Goal: Task Accomplishment & Management: Manage account settings

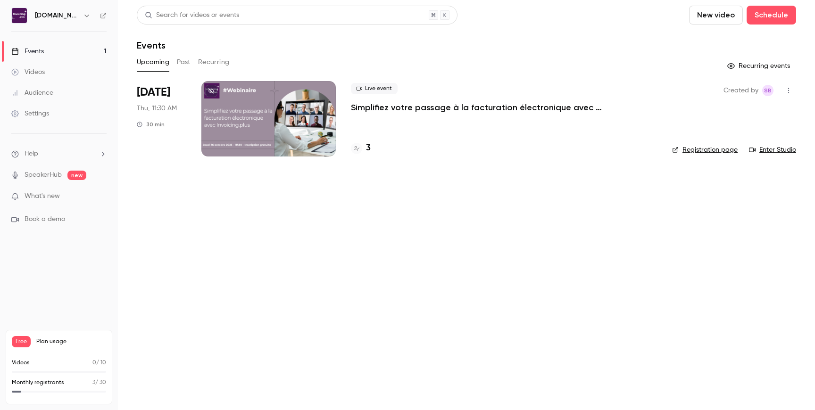
click at [83, 16] on icon "button" at bounding box center [87, 16] width 8 height 8
click at [253, 233] on div at bounding box center [407, 205] width 815 height 410
click at [33, 116] on div "Settings" at bounding box center [30, 113] width 38 height 9
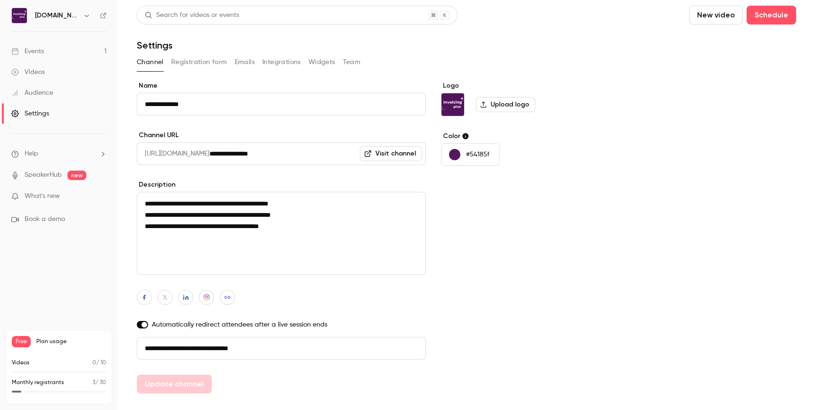
click at [320, 64] on button "Widgets" at bounding box center [321, 62] width 27 height 15
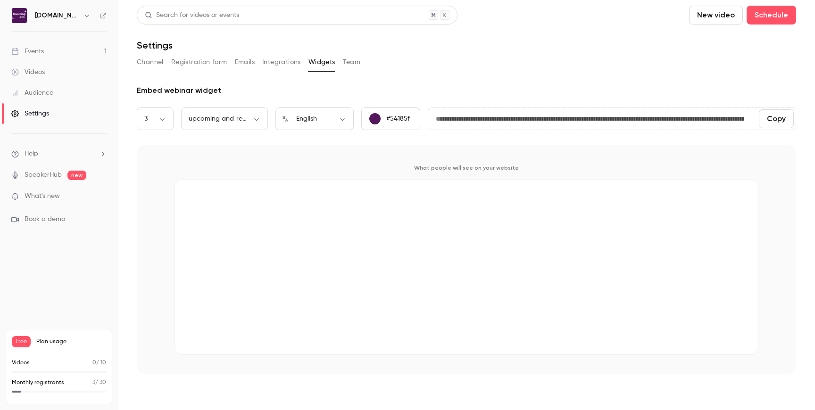
click at [283, 63] on button "Integrations" at bounding box center [281, 62] width 39 height 15
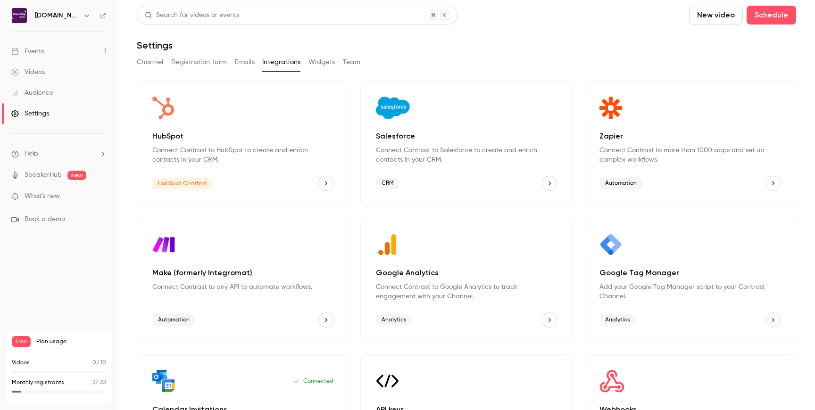
click at [323, 183] on icon "HubSpot" at bounding box center [326, 183] width 7 height 7
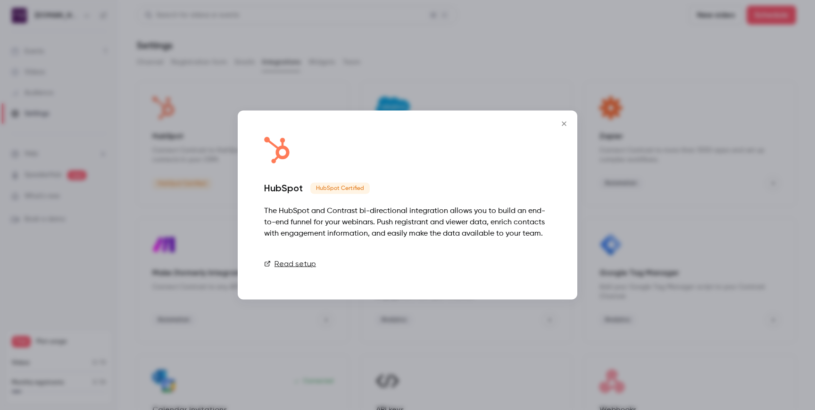
click at [529, 262] on link "Connect" at bounding box center [527, 264] width 47 height 19
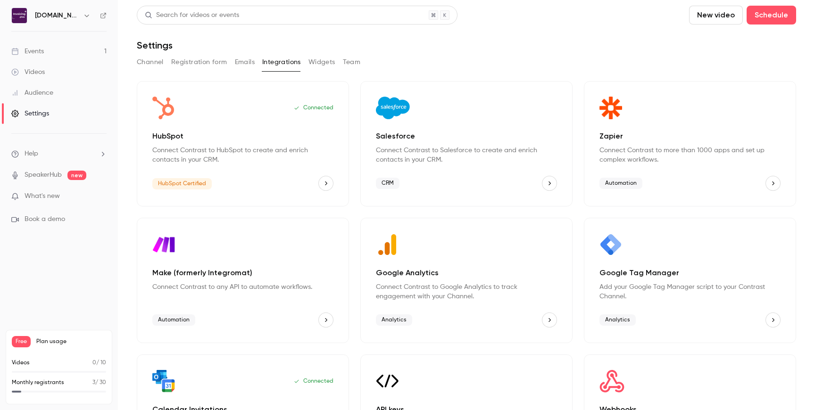
click at [56, 53] on link "Events 1" at bounding box center [59, 51] width 118 height 21
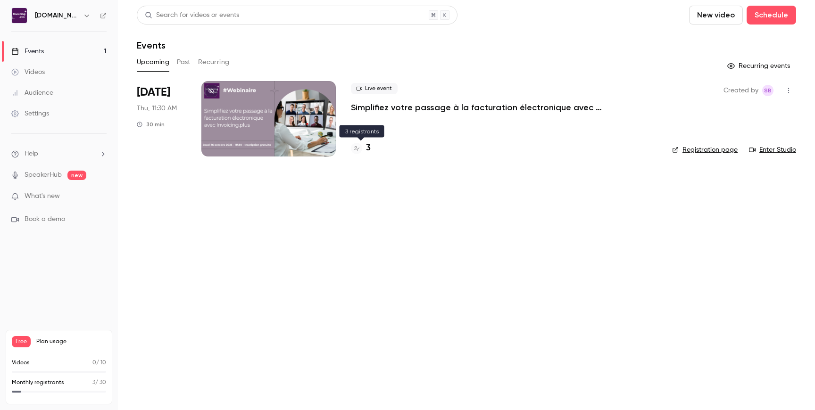
click at [367, 147] on h4 "3" at bounding box center [368, 148] width 5 height 13
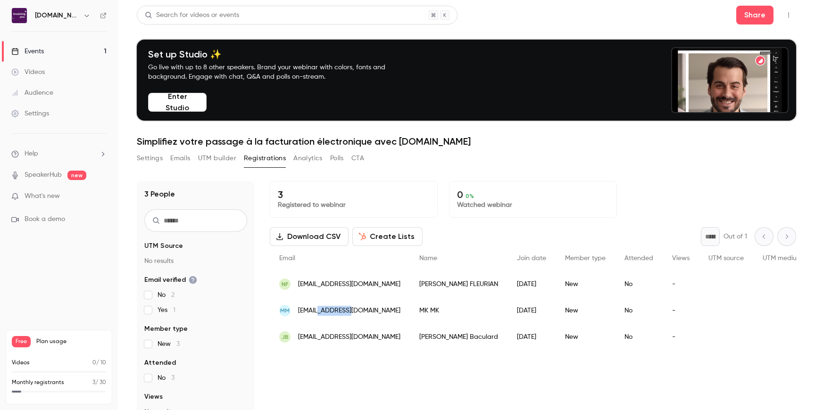
drag, startPoint x: 319, startPoint y: 312, endPoint x: 346, endPoint y: 315, distance: 27.0
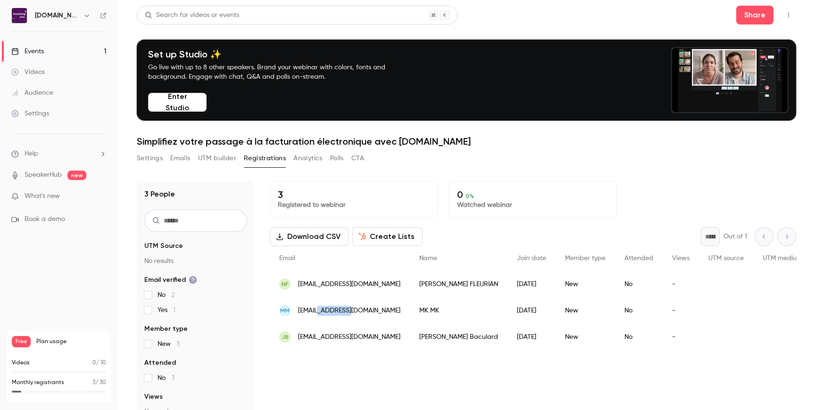
click at [346, 315] on span "[EMAIL_ADDRESS][DOMAIN_NAME]" at bounding box center [349, 311] width 102 height 10
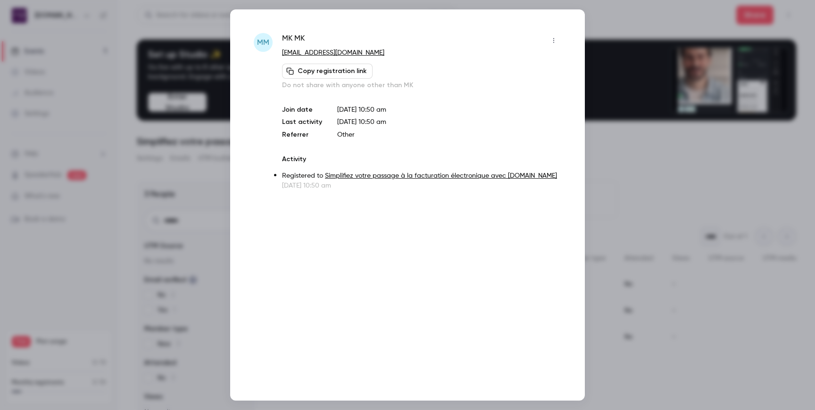
drag, startPoint x: 349, startPoint y: 52, endPoint x: 391, endPoint y: 7, distance: 61.4
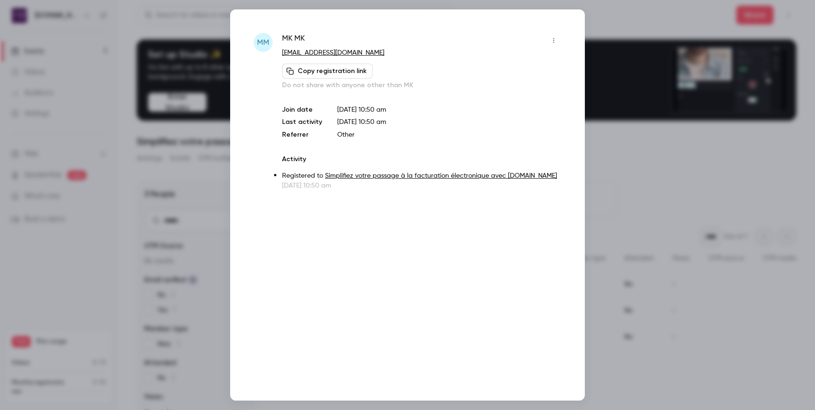
click at [0, 0] on div "MM MK MK [EMAIL_ADDRESS][DOMAIN_NAME] Copy registration link Do not share with …" at bounding box center [407, 205] width 815 height 410
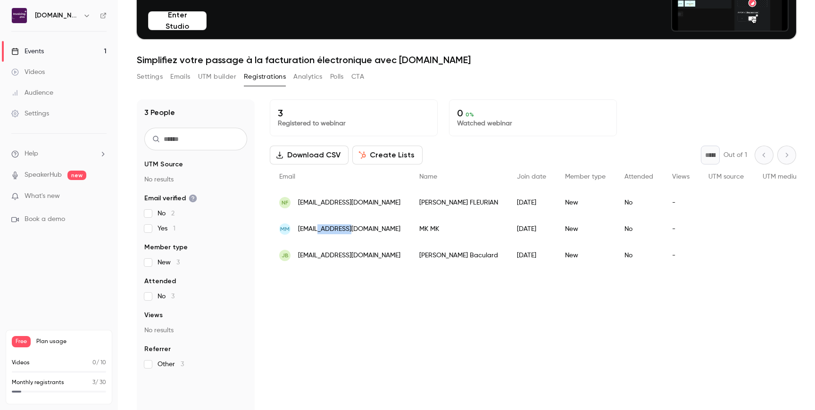
scroll to position [89, 0]
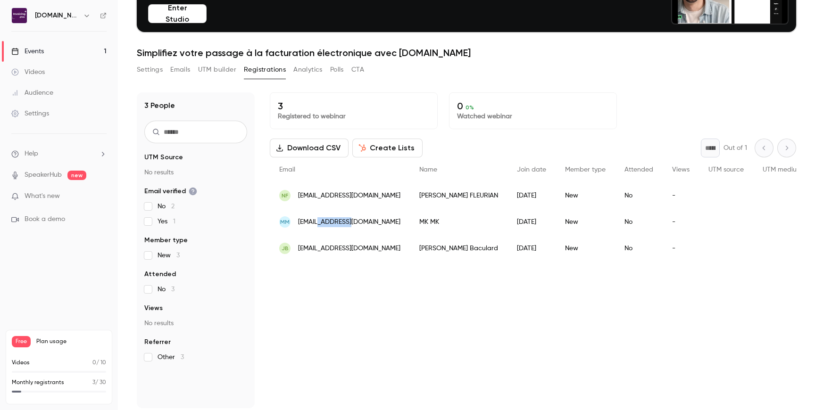
click at [387, 148] on button "Create Lists" at bounding box center [387, 148] width 70 height 19
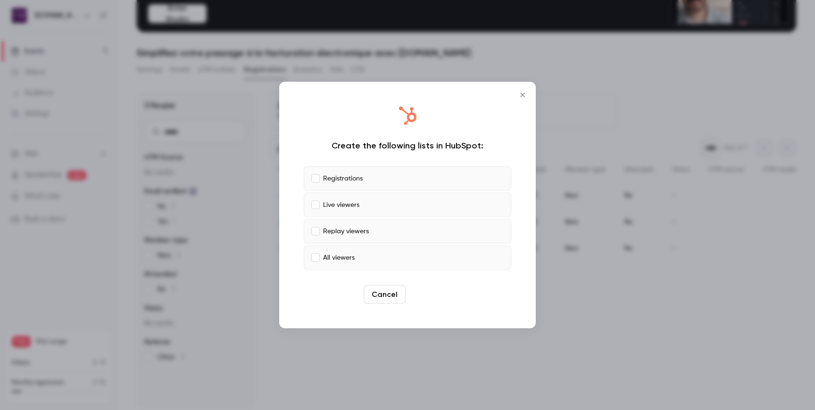
click at [430, 295] on button "Create" at bounding box center [430, 294] width 42 height 19
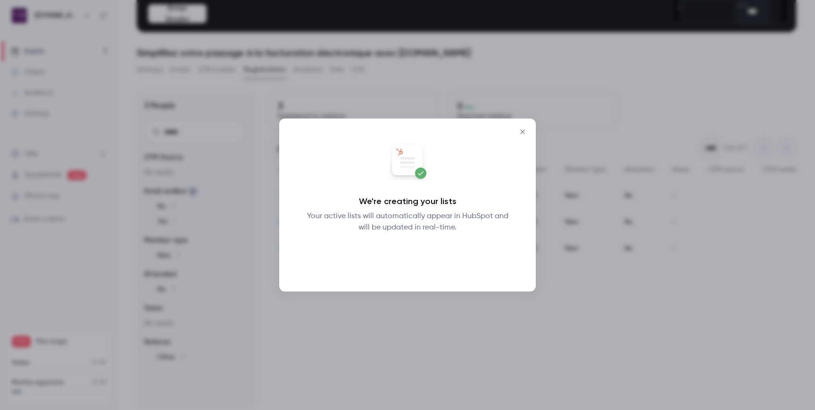
click at [408, 259] on button "Okay" at bounding box center [408, 258] width 34 height 19
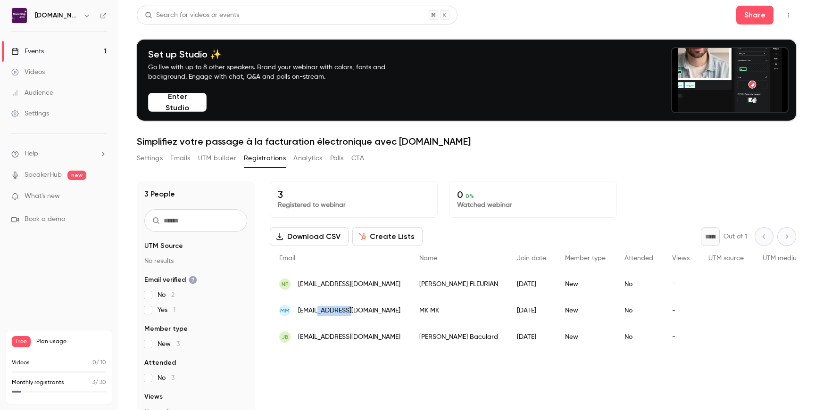
scroll to position [92, 0]
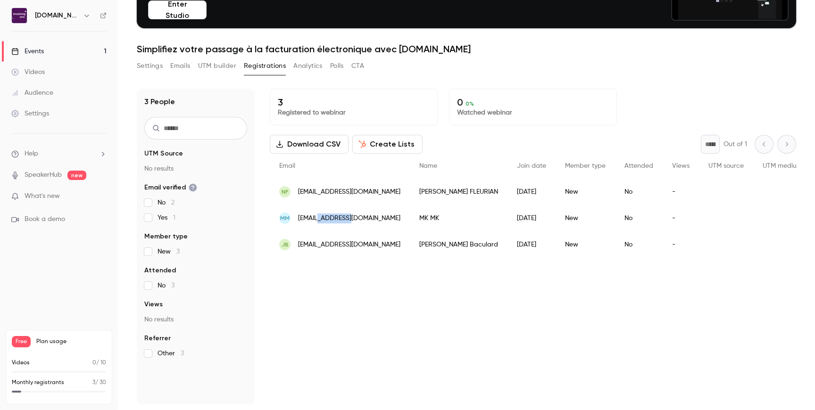
click at [388, 146] on button "Create Lists" at bounding box center [387, 144] width 70 height 19
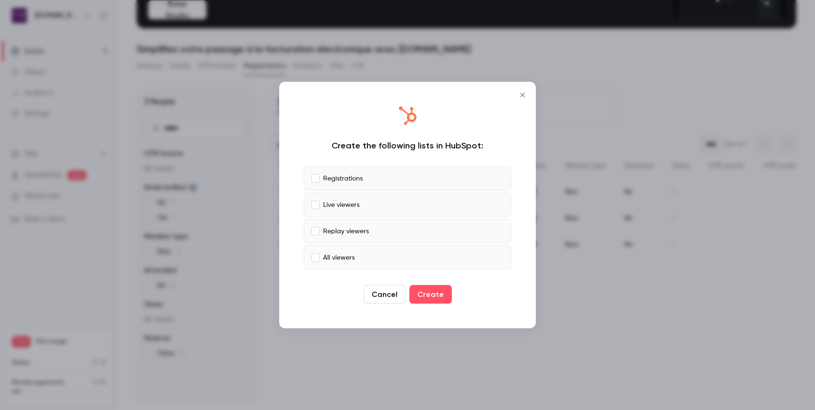
click at [522, 93] on icon "Close" at bounding box center [522, 96] width 11 height 8
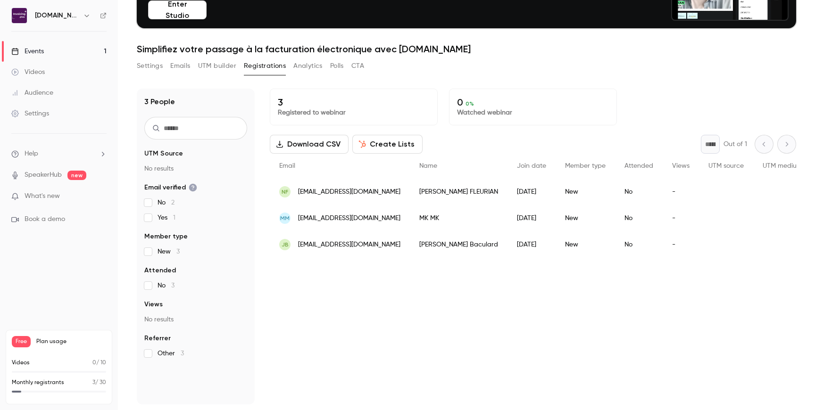
click at [378, 191] on span "nicolasfleurian@cabinet-combes.com" at bounding box center [349, 192] width 102 height 10
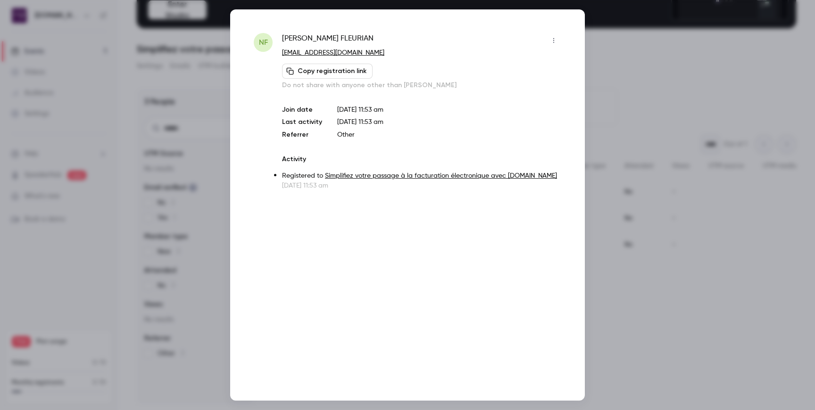
click at [554, 40] on icon "button" at bounding box center [554, 40] width 8 height 7
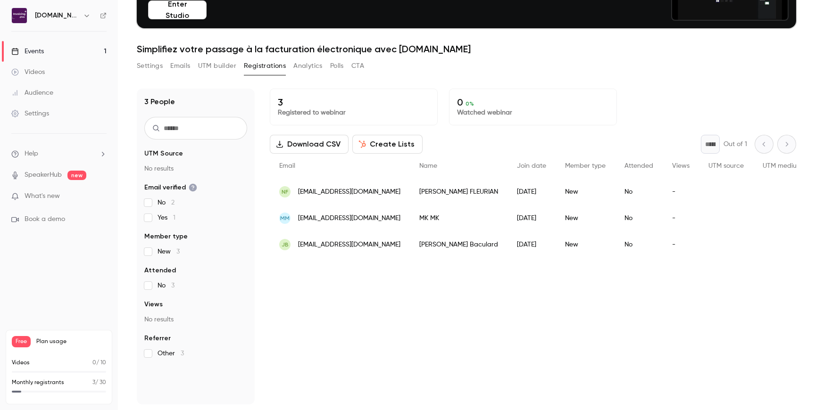
click at [184, 67] on button "Emails" at bounding box center [180, 65] width 20 height 15
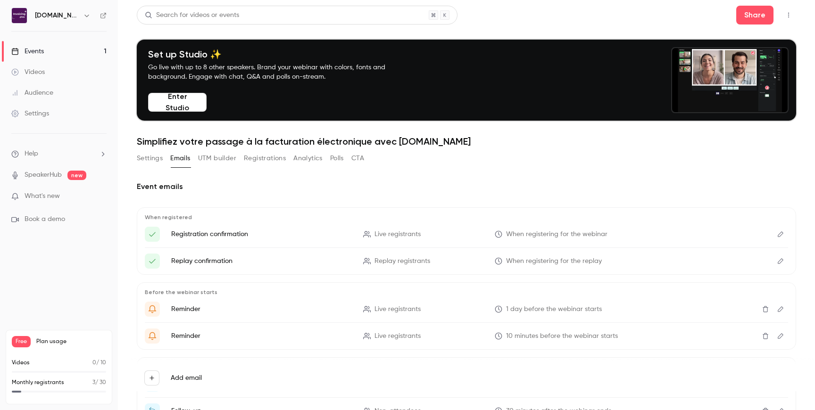
click at [155, 159] on button "Settings" at bounding box center [150, 158] width 26 height 15
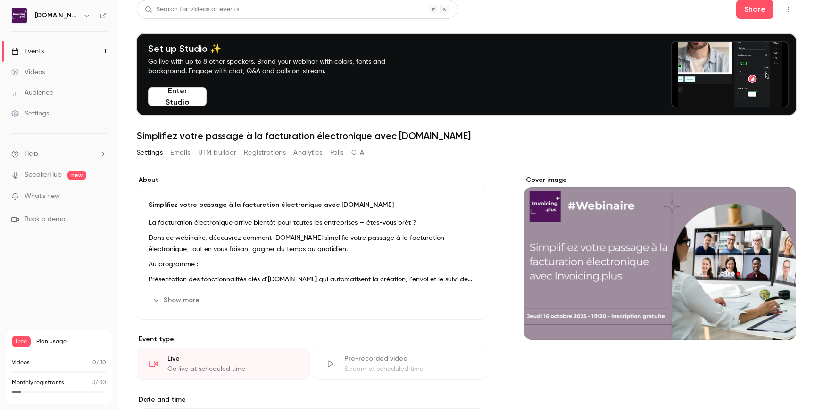
scroll to position [7, 0]
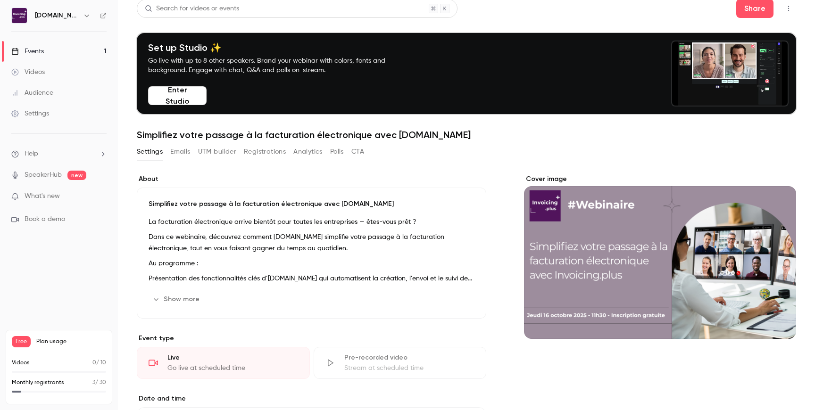
click at [222, 153] on button "UTM builder" at bounding box center [217, 151] width 38 height 15
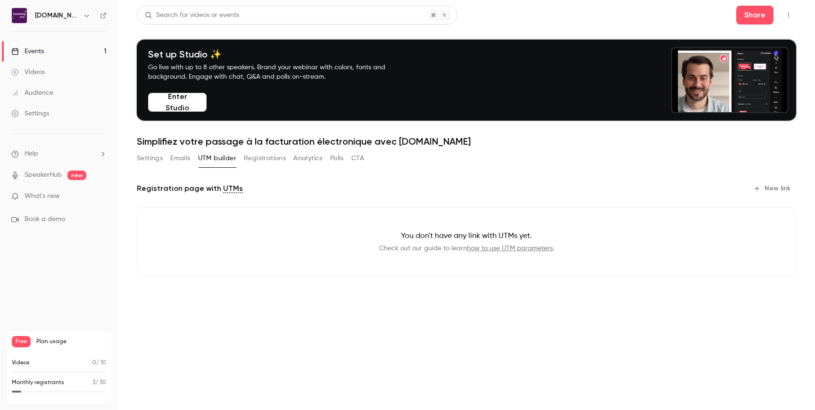
click at [335, 159] on button "Polls" at bounding box center [337, 158] width 14 height 15
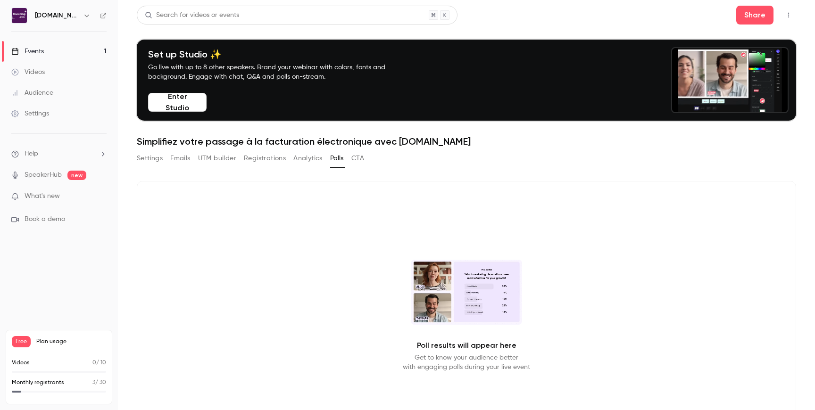
click at [364, 160] on button "CTA" at bounding box center [357, 158] width 13 height 15
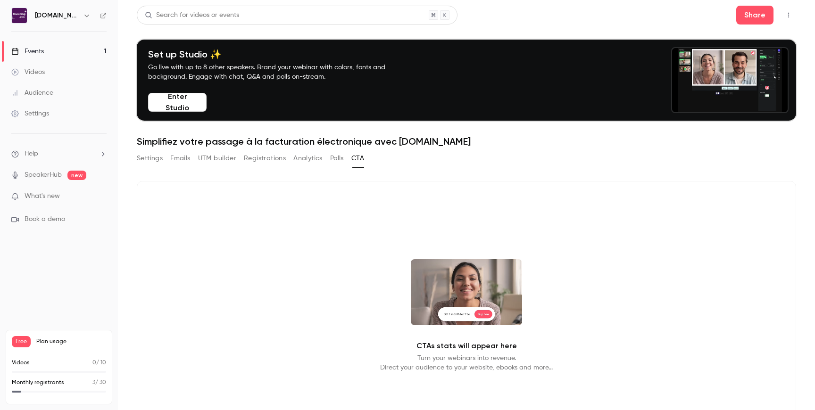
drag, startPoint x: 156, startPoint y: 157, endPoint x: 162, endPoint y: 155, distance: 6.9
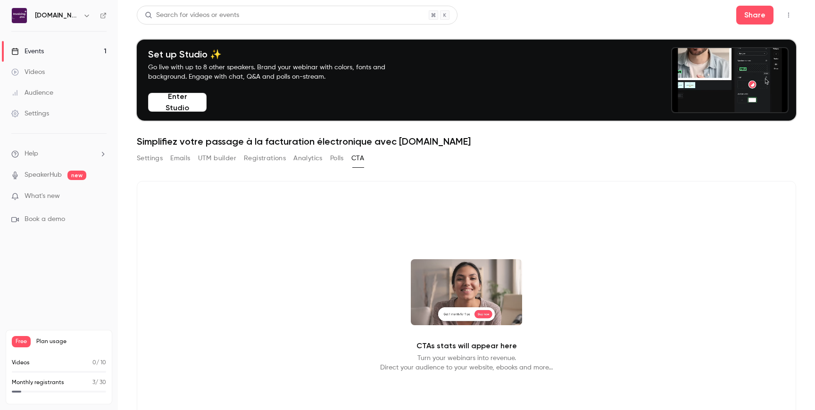
click at [156, 157] on button "Settings" at bounding box center [150, 158] width 26 height 15
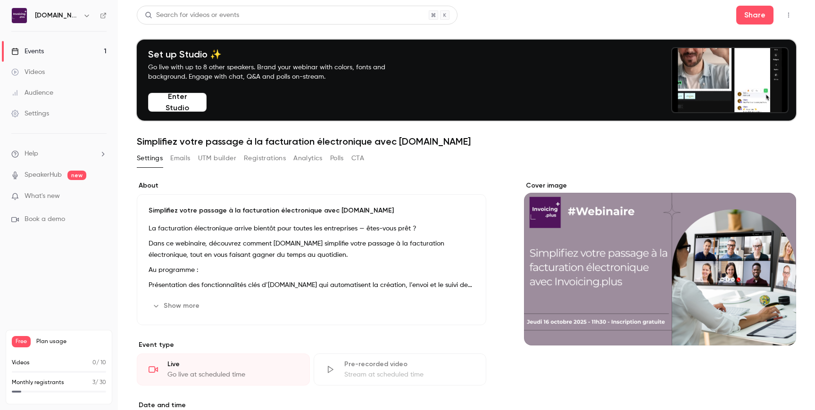
click at [50, 94] on div "Audience" at bounding box center [32, 92] width 42 height 9
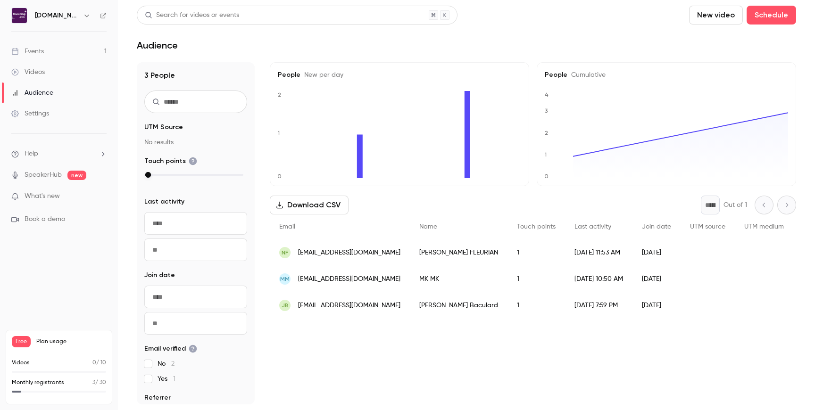
click at [62, 52] on link "Events 1" at bounding box center [59, 51] width 118 height 21
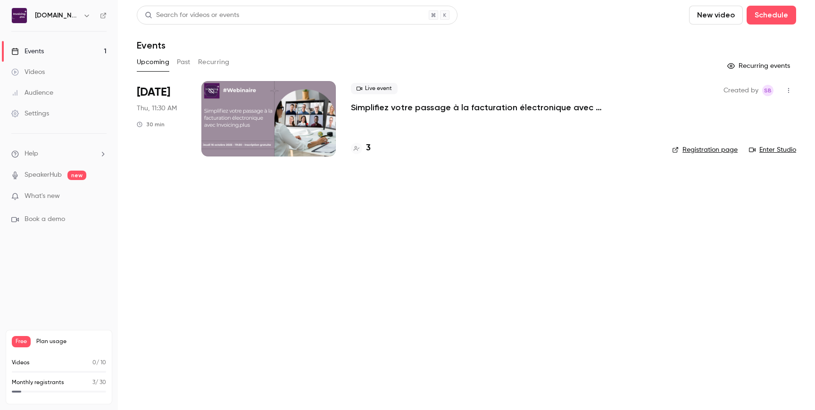
click at [68, 92] on link "Audience" at bounding box center [59, 93] width 118 height 21
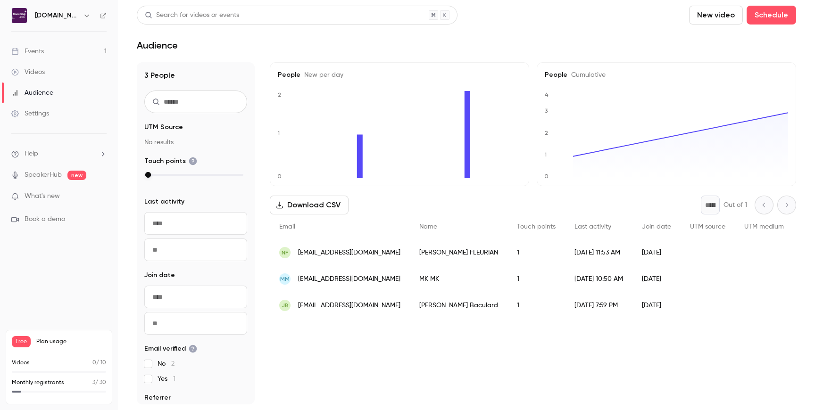
click at [67, 53] on link "Events 1" at bounding box center [59, 51] width 118 height 21
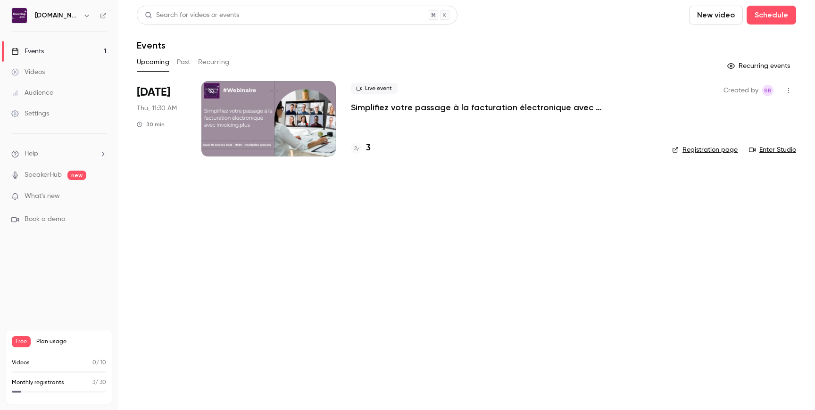
click at [254, 120] on div at bounding box center [268, 118] width 134 height 75
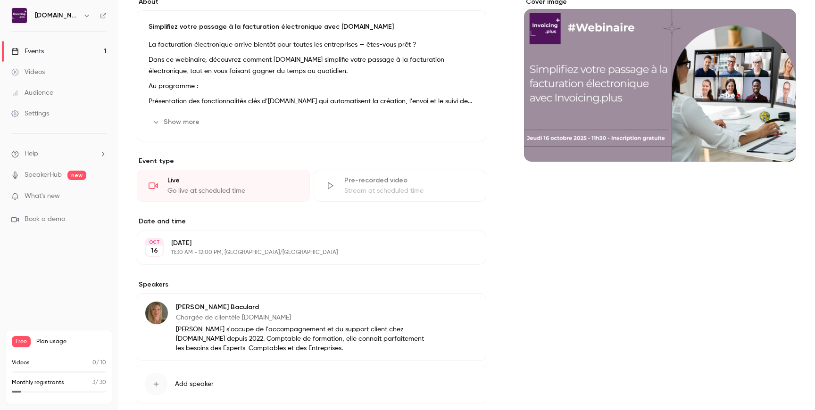
scroll to position [236, 0]
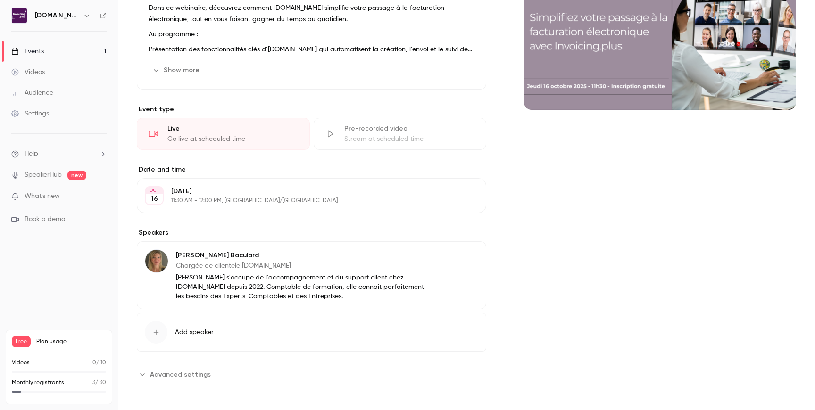
click at [178, 379] on span "Advanced settings" at bounding box center [180, 375] width 61 height 10
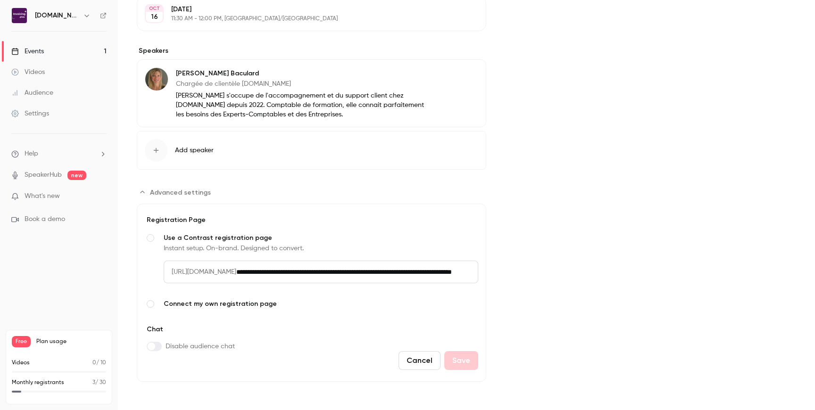
scroll to position [0, 0]
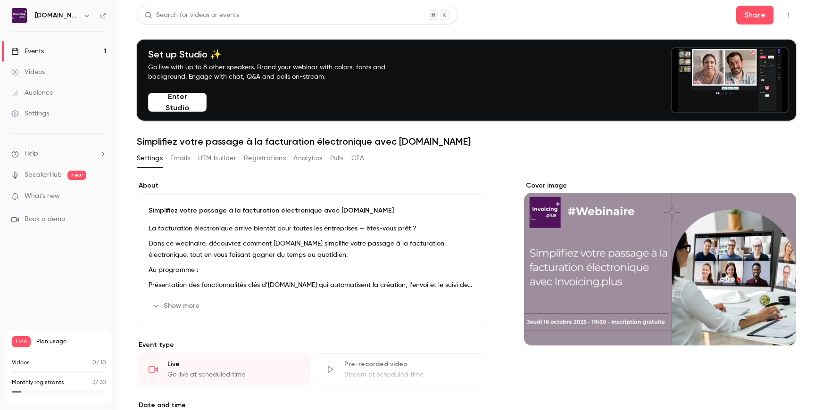
click at [52, 92] on div "Audience" at bounding box center [32, 92] width 42 height 9
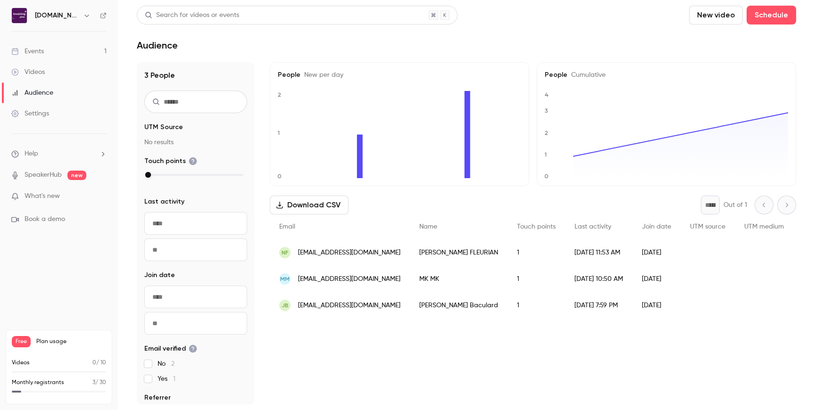
click at [46, 73] on link "Videos" at bounding box center [59, 72] width 118 height 21
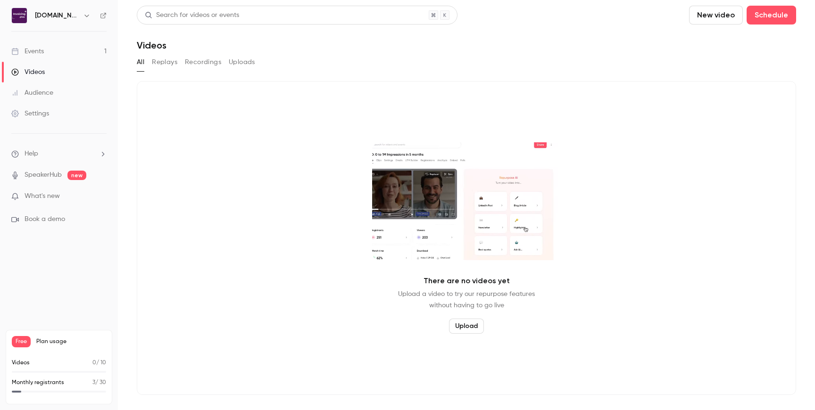
click at [42, 49] on div "Events" at bounding box center [27, 51] width 33 height 9
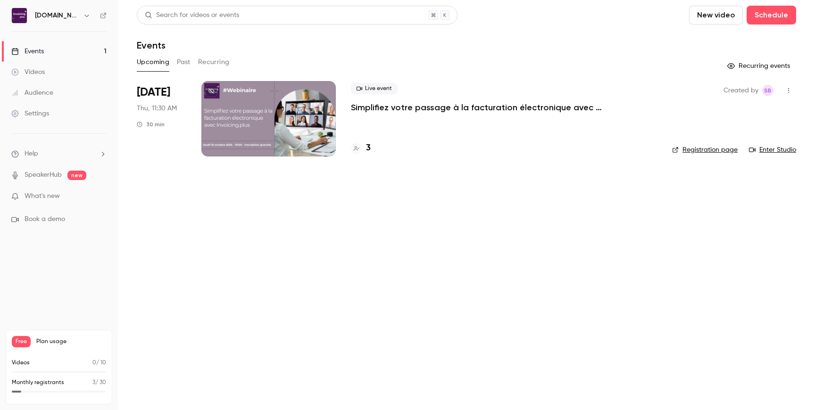
click at [47, 115] on div "Settings" at bounding box center [30, 113] width 38 height 9
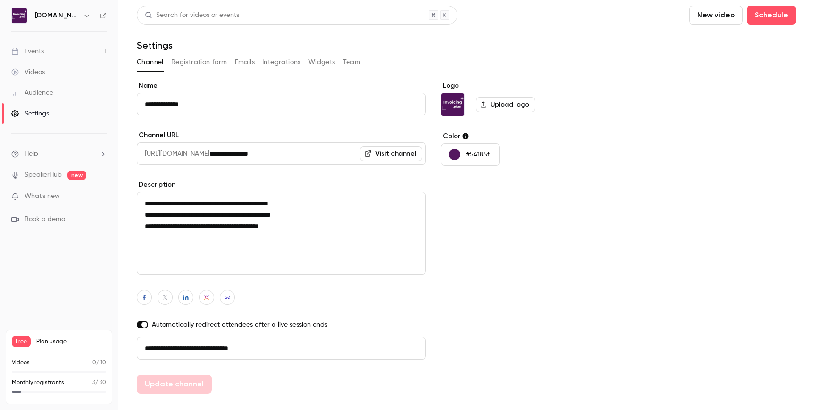
click at [34, 112] on div "Settings" at bounding box center [30, 113] width 38 height 9
click at [284, 66] on button "Integrations" at bounding box center [281, 62] width 39 height 15
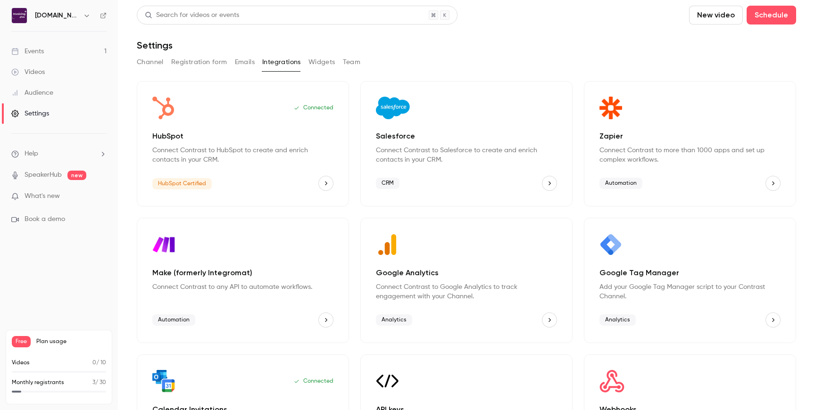
click at [325, 185] on icon "HubSpot" at bounding box center [326, 183] width 7 height 7
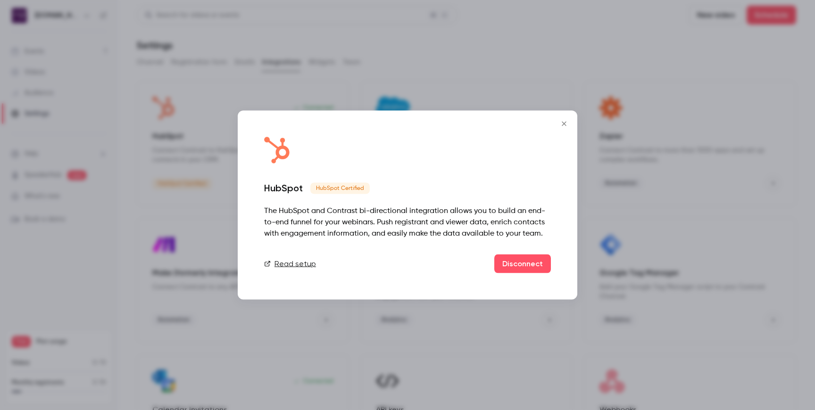
click at [435, 167] on div "HubSpot HubSpot Certified The HubSpot and Contrast bi-directional integration a…" at bounding box center [408, 205] width 340 height 189
click at [303, 264] on link "Read setup" at bounding box center [290, 263] width 52 height 11
click at [566, 124] on icon "Close" at bounding box center [563, 124] width 11 height 8
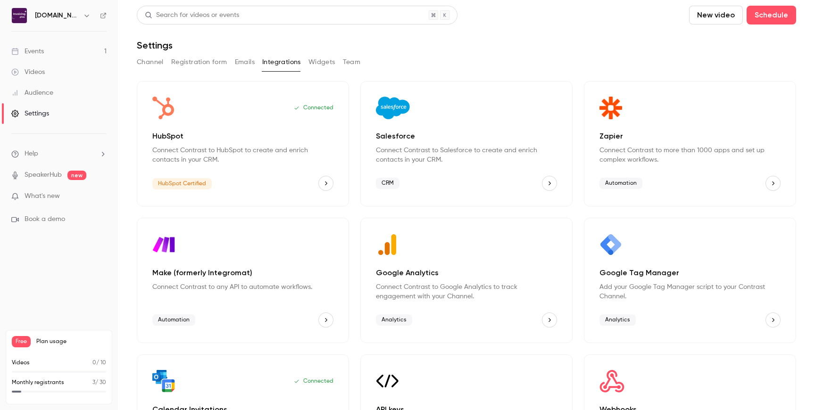
click at [57, 52] on link "Events 1" at bounding box center [59, 51] width 118 height 21
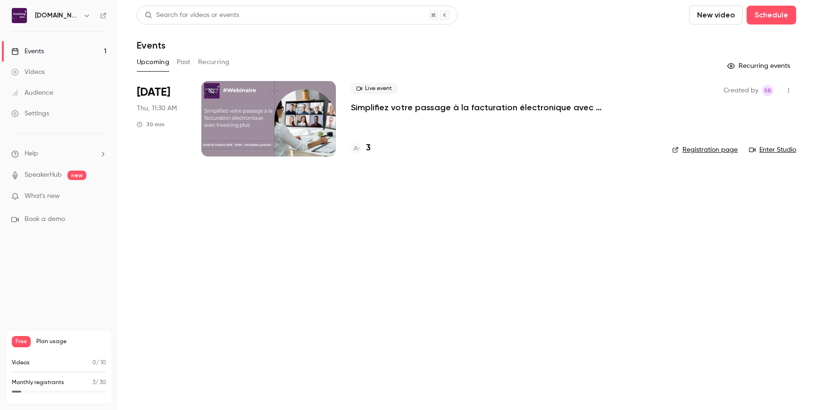
click at [266, 108] on div at bounding box center [268, 118] width 134 height 75
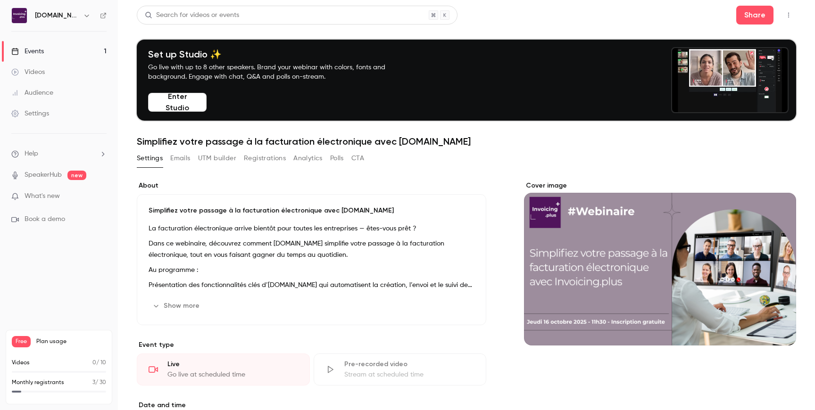
click at [269, 162] on button "Registrations" at bounding box center [265, 158] width 42 height 15
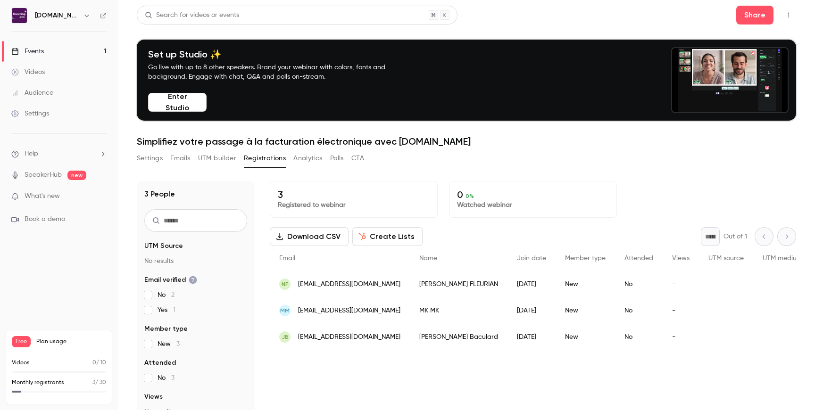
drag, startPoint x: 416, startPoint y: 287, endPoint x: 299, endPoint y: 288, distance: 117.4
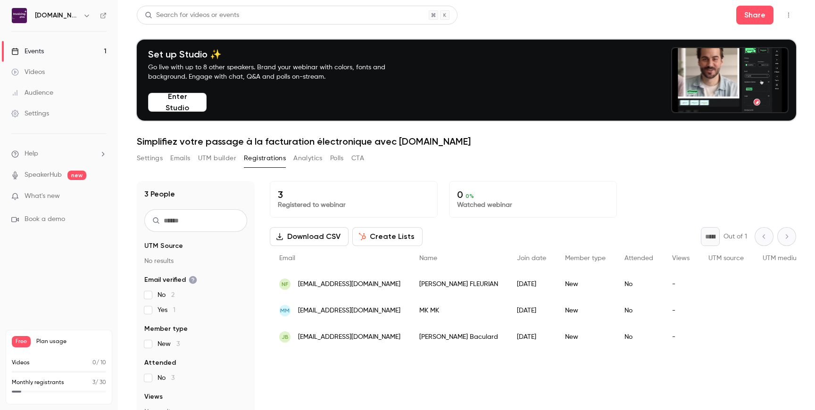
click at [299, 288] on div "NF nicolasfleurian@cabinet-combes.com" at bounding box center [340, 284] width 140 height 26
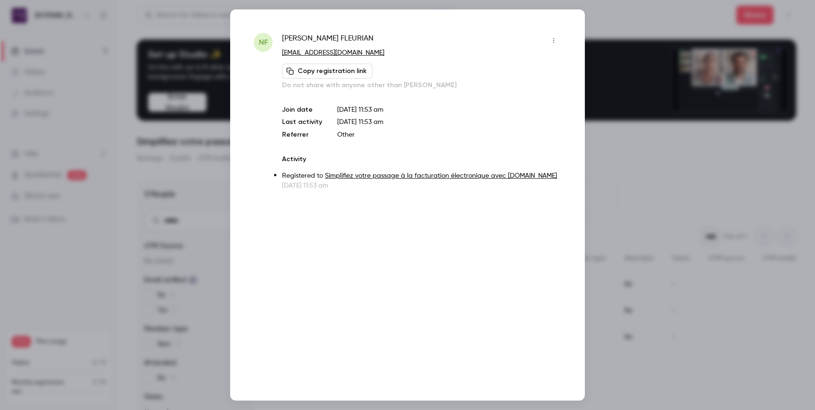
drag, startPoint x: 398, startPoint y: 53, endPoint x: 279, endPoint y: 58, distance: 118.9
click at [279, 58] on div "NF Nicolas FLEURIAN nicolasfleurian@cabinet-combes.com Copy registration link D…" at bounding box center [408, 112] width 308 height 158
copy link "nicolasfleurian@cabinet-combes.com"
